Goal: Find specific page/section: Find specific page/section

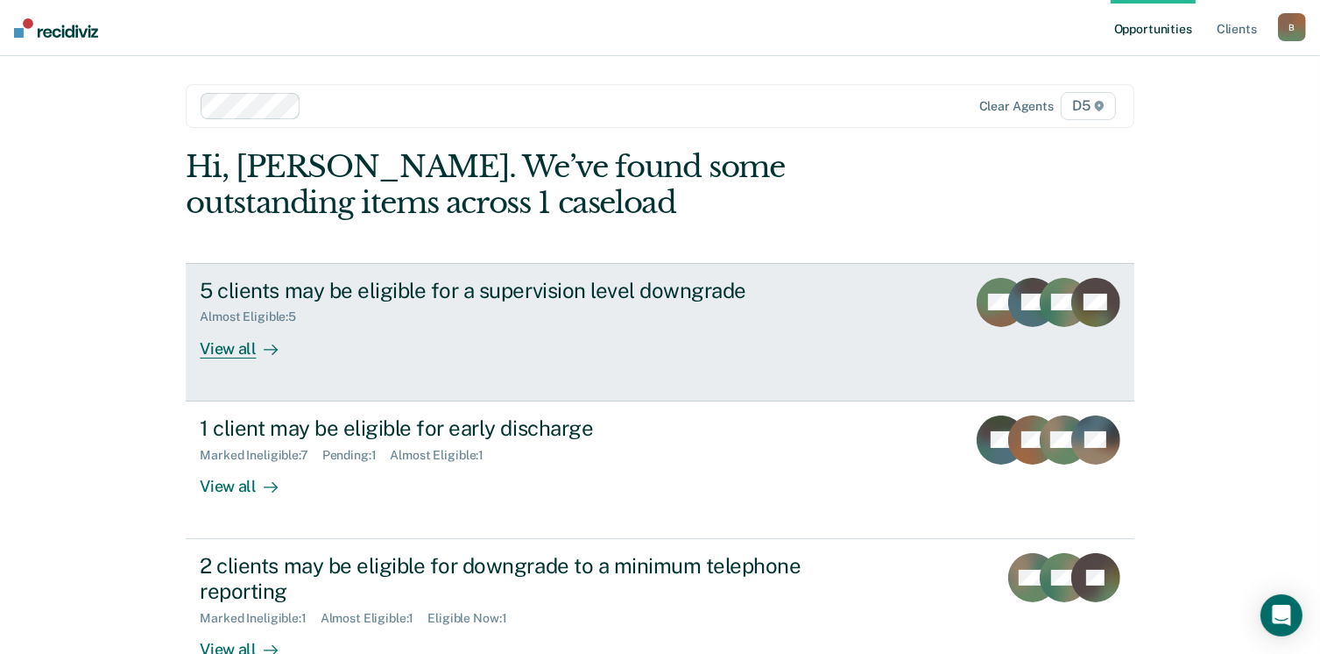
click at [221, 350] on div "View all" at bounding box center [249, 341] width 98 height 34
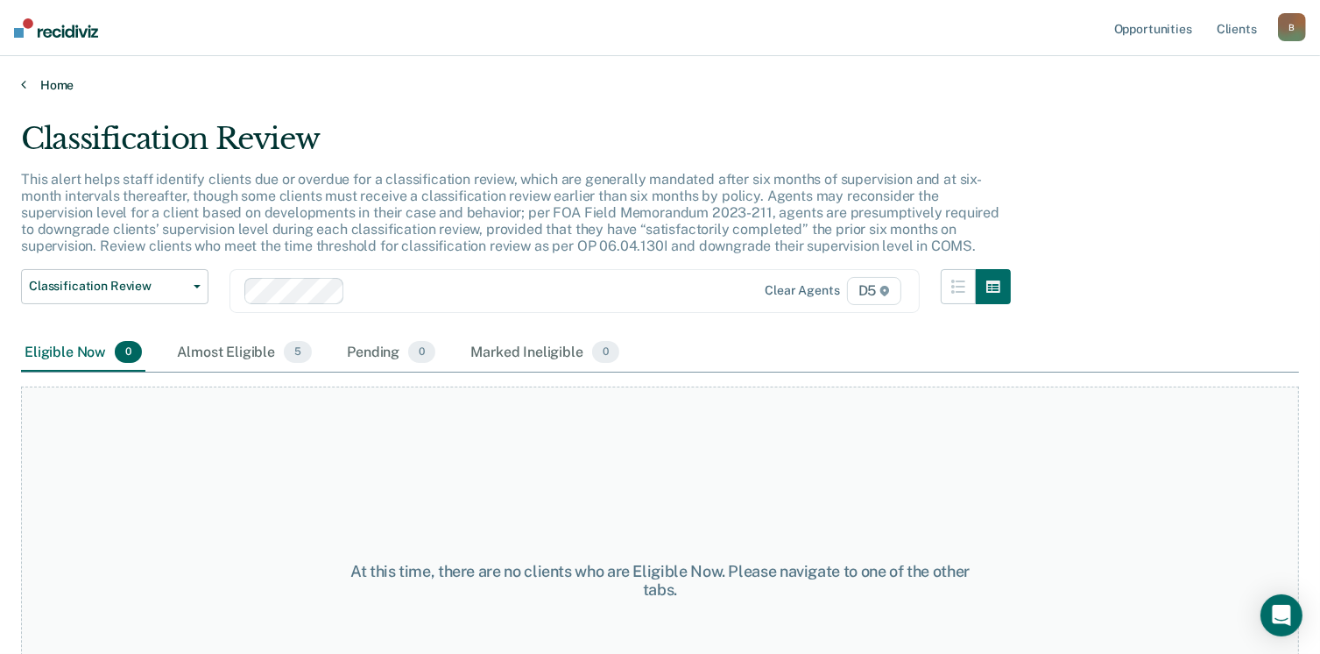
click at [28, 81] on link "Home" at bounding box center [660, 85] width 1278 height 16
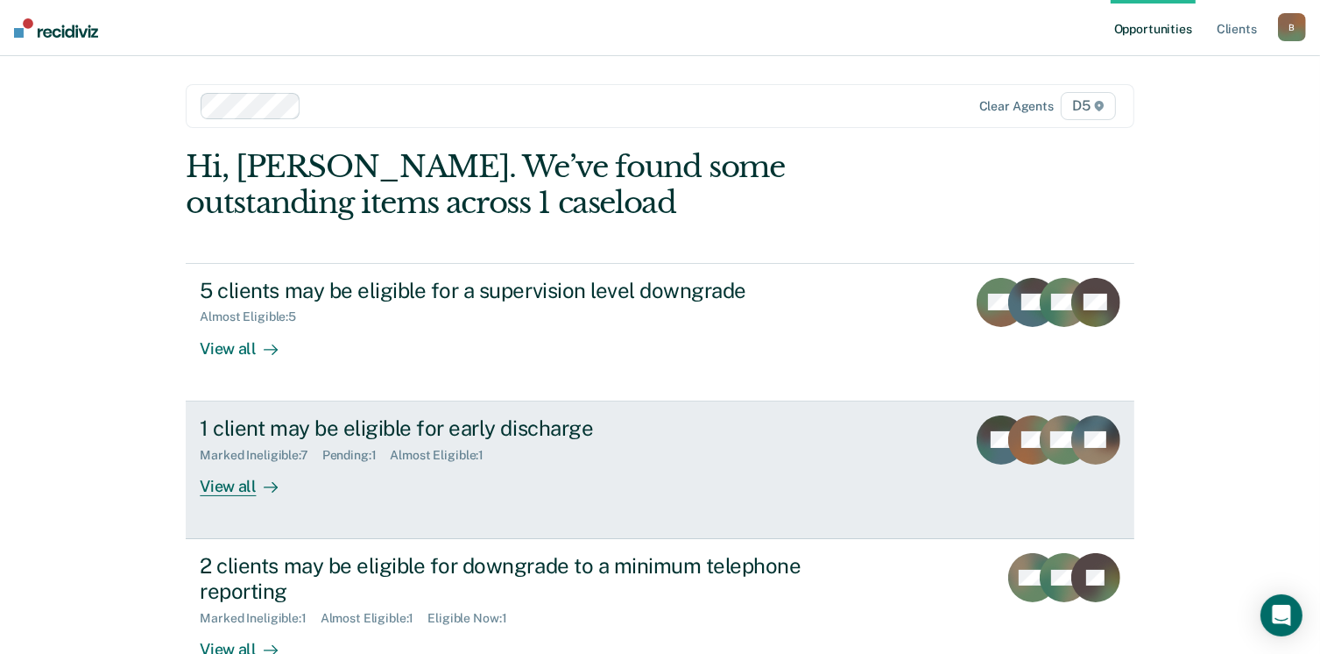
click at [242, 484] on div "View all" at bounding box center [249, 479] width 98 height 34
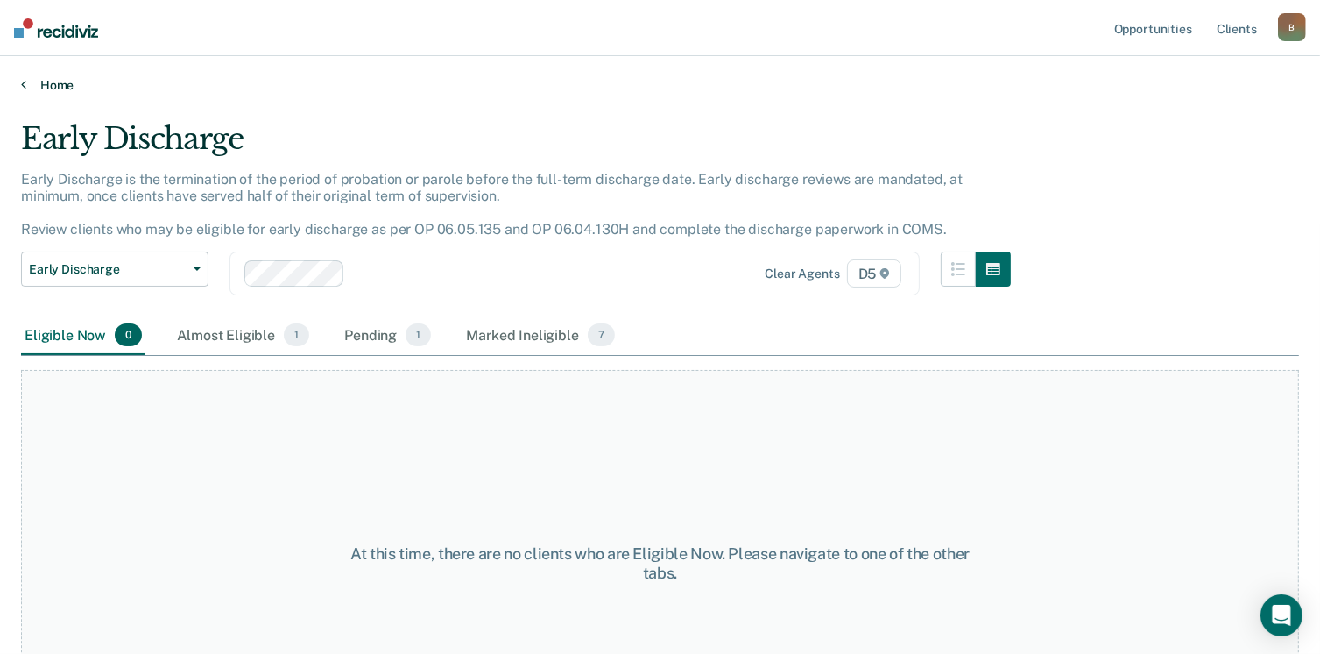
click at [23, 87] on icon at bounding box center [23, 84] width 5 height 14
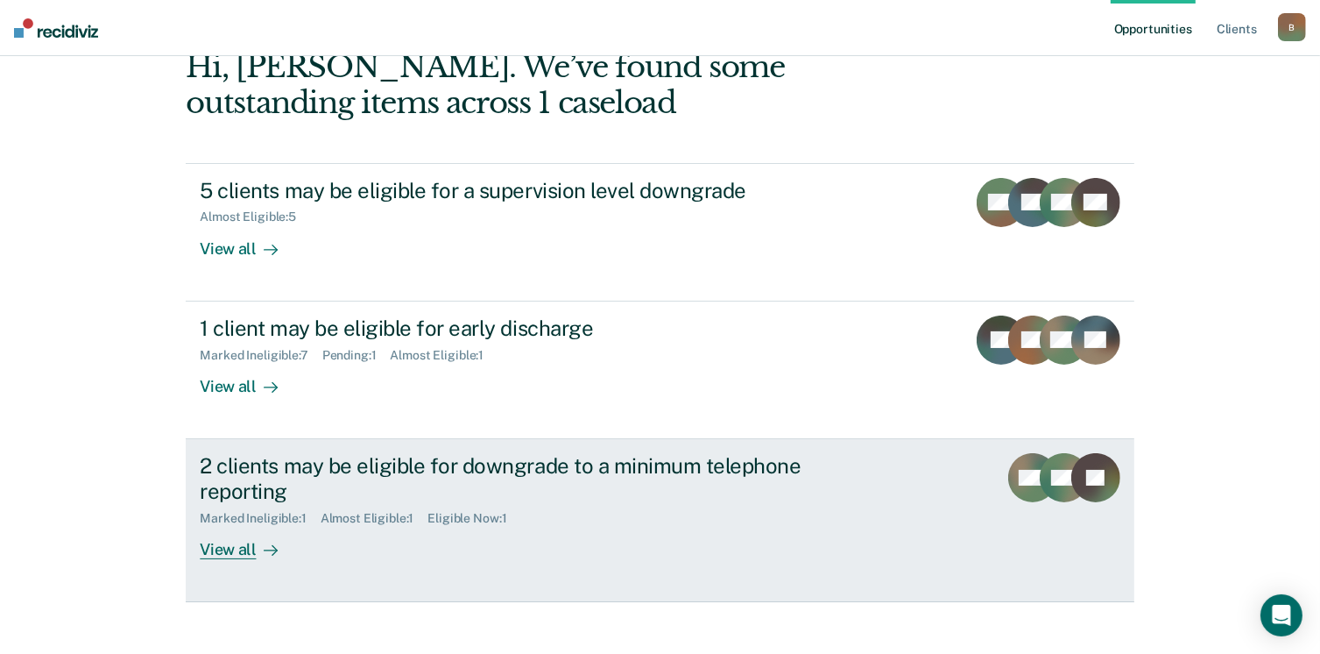
scroll to position [117, 0]
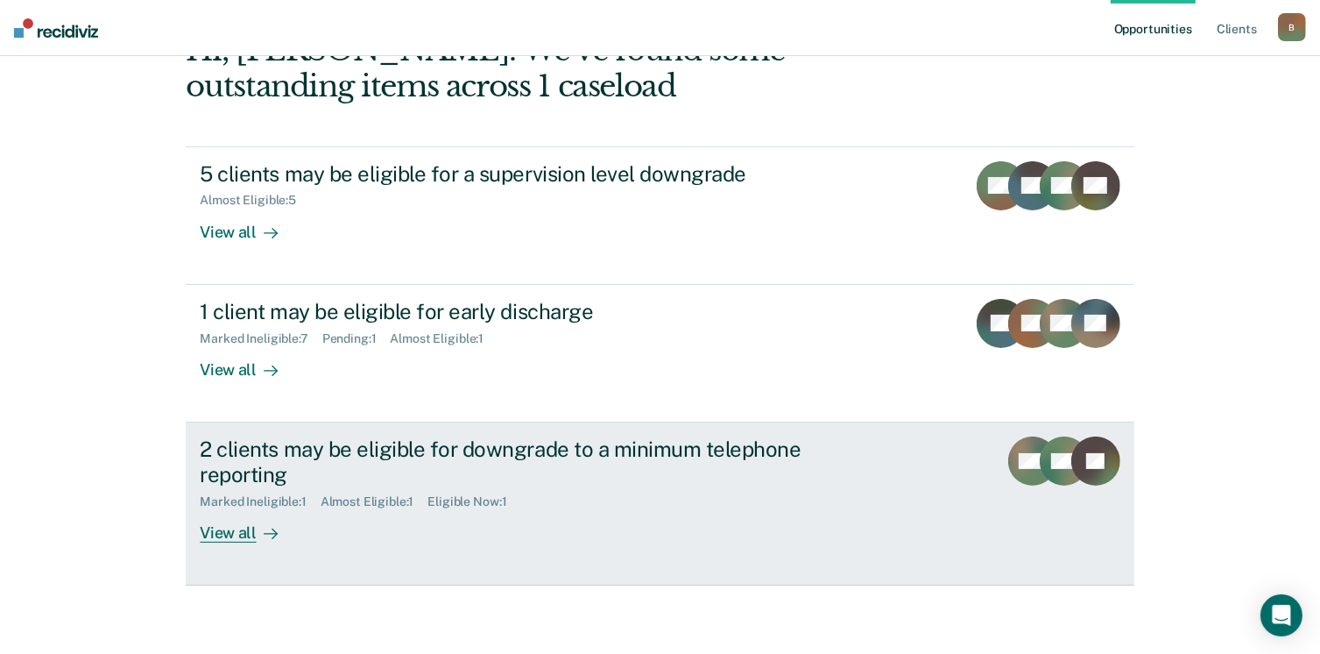
click at [221, 534] on div "View all" at bounding box center [249, 525] width 98 height 34
